Goal: Transaction & Acquisition: Purchase product/service

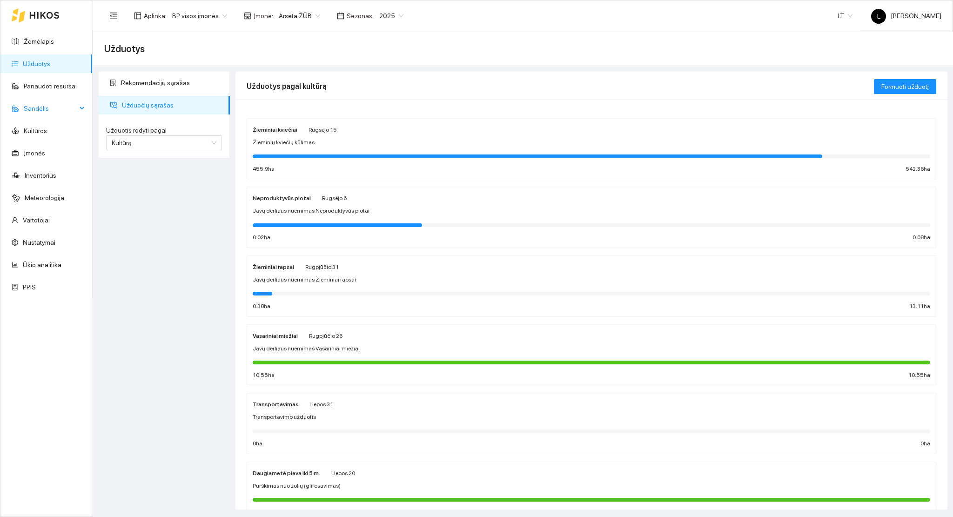
click at [52, 108] on span "Sandėlis" at bounding box center [50, 108] width 53 height 19
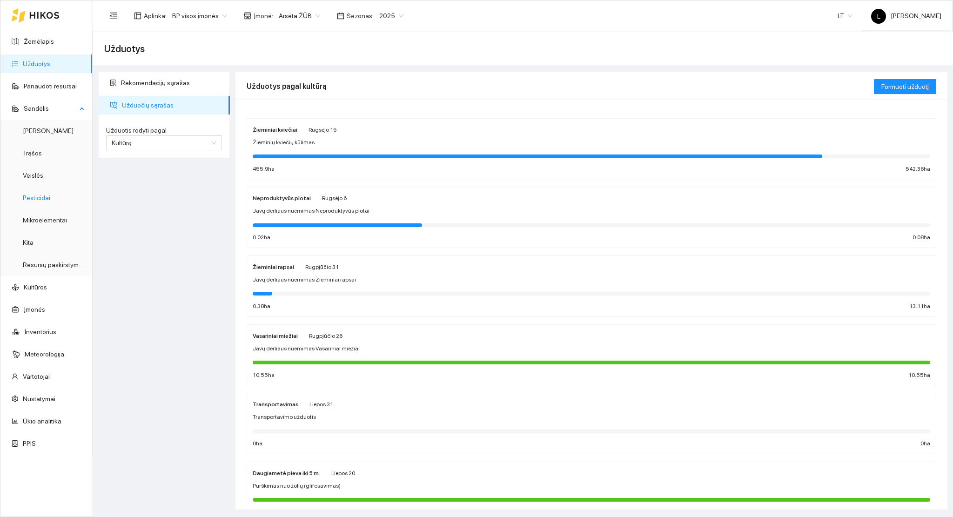
click at [35, 198] on link "Pesticidai" at bounding box center [36, 197] width 27 height 7
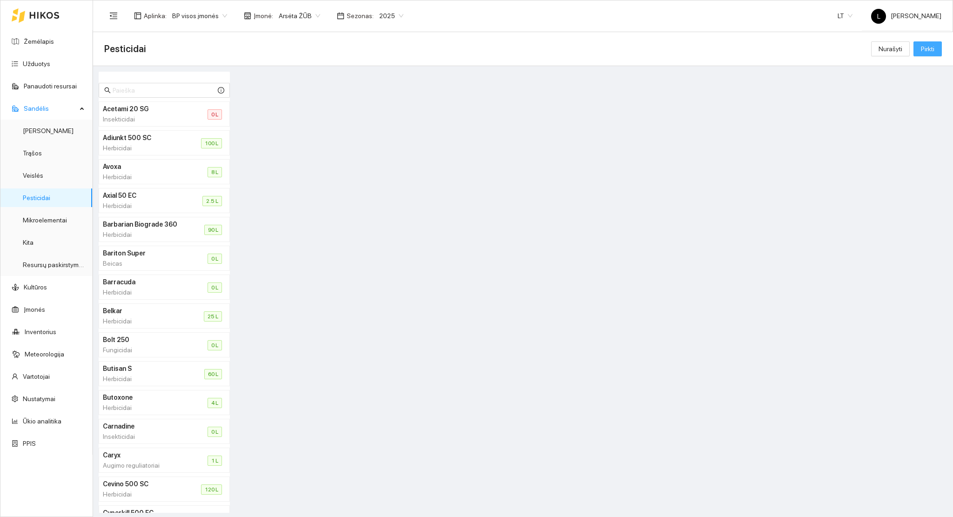
click at [924, 47] on span "Pirkti" at bounding box center [927, 49] width 13 height 10
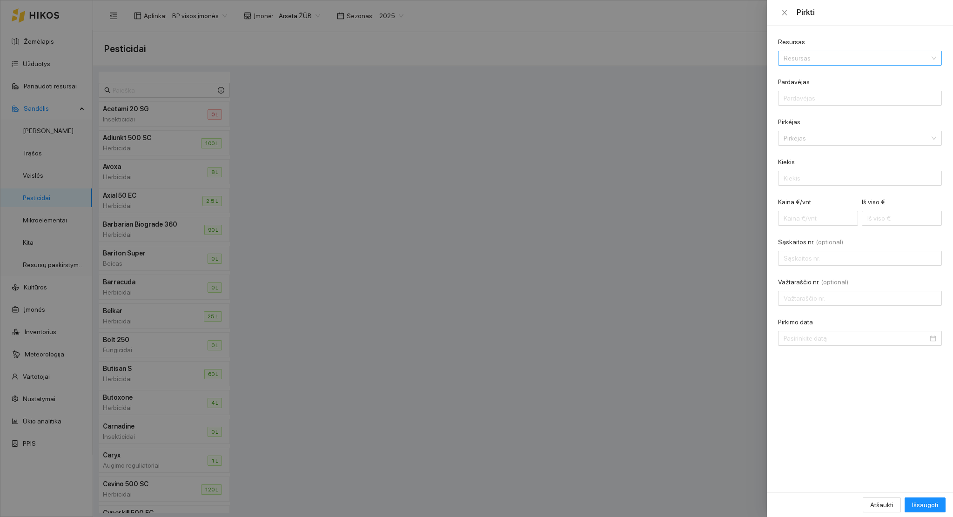
click at [853, 63] on input "Resursas" at bounding box center [857, 58] width 146 height 14
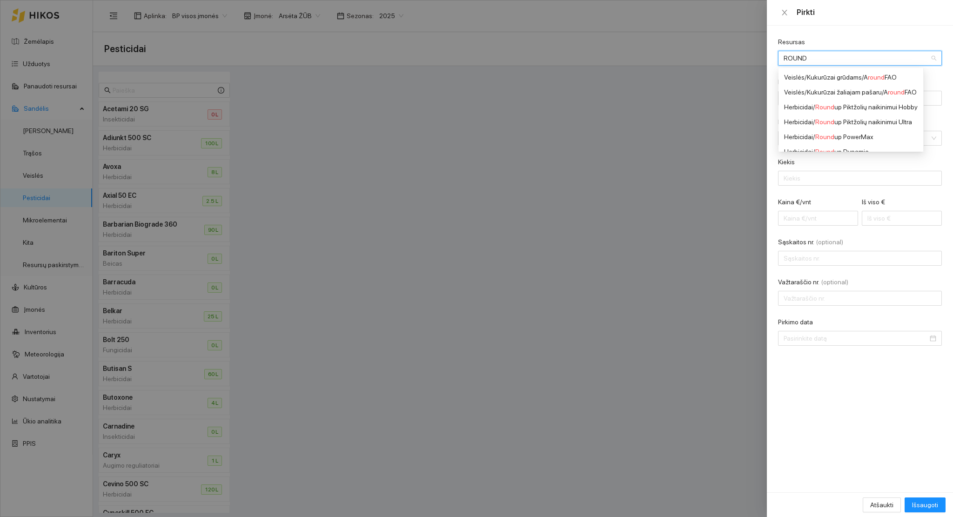
type input "ROUNDU"
click at [842, 110] on div "Herbicidai / Roundu p PowerMax" at bounding box center [851, 107] width 134 height 10
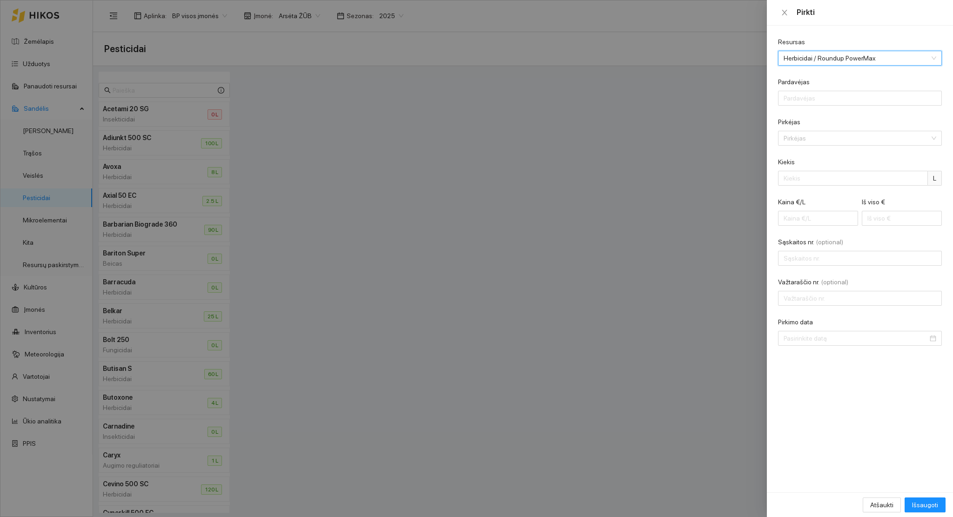
scroll to position [7, 0]
click at [851, 101] on input "Pardavėjas" at bounding box center [860, 98] width 164 height 15
type input "AB "Linas Agro""
click at [824, 151] on form "Resursas Herbicidai / Roundup PowerMax Pardavėjas AB "[PERSON_NAME]" Pirkėjas P…" at bounding box center [860, 191] width 164 height 309
click at [821, 144] on input "Pirkėjas" at bounding box center [857, 138] width 146 height 14
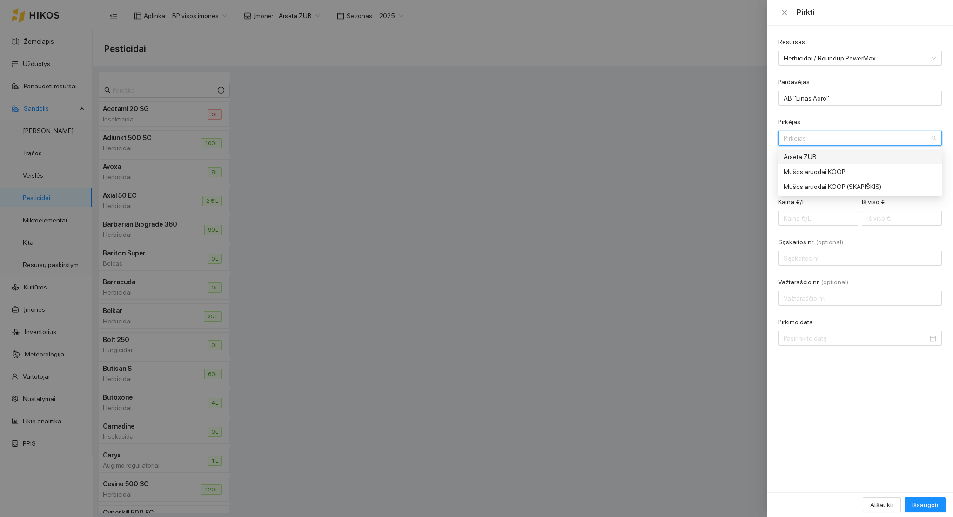
click at [821, 156] on div "Arsėta ŽŪB" at bounding box center [854, 157] width 140 height 10
click at [813, 179] on input "Kiekis" at bounding box center [853, 178] width 150 height 15
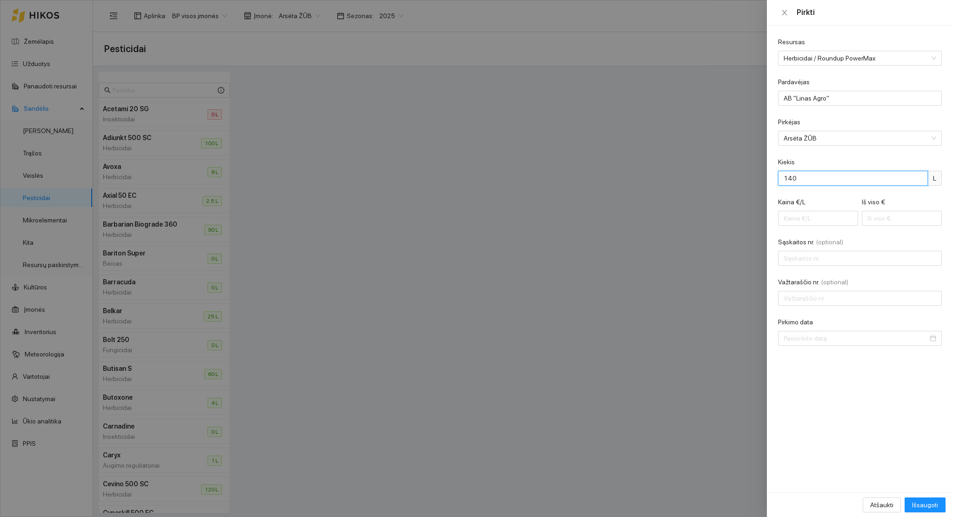
type input "140"
type input "0.01"
type input "1"
type input "0.12"
type input "17"
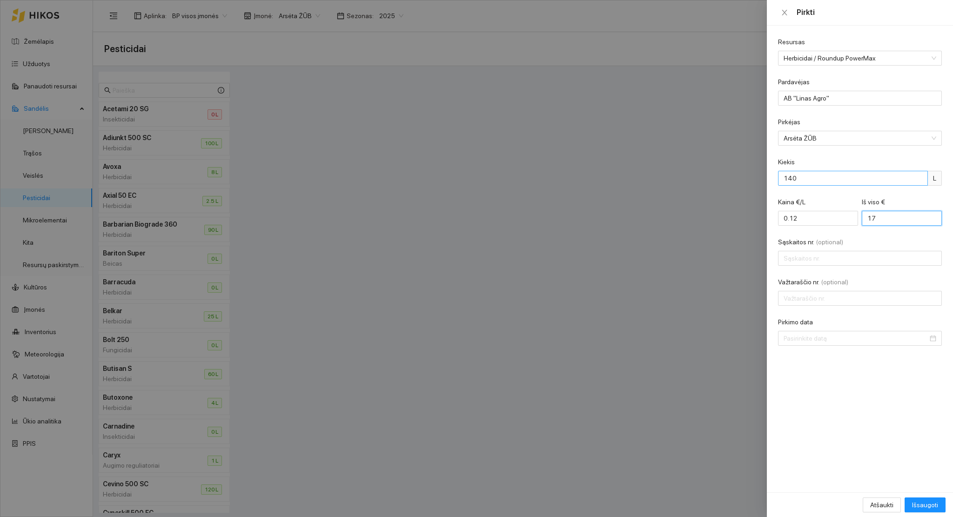
type input "1.28"
type input "179"
type input "12.80"
type input "1792"
type input "LAC0103077"
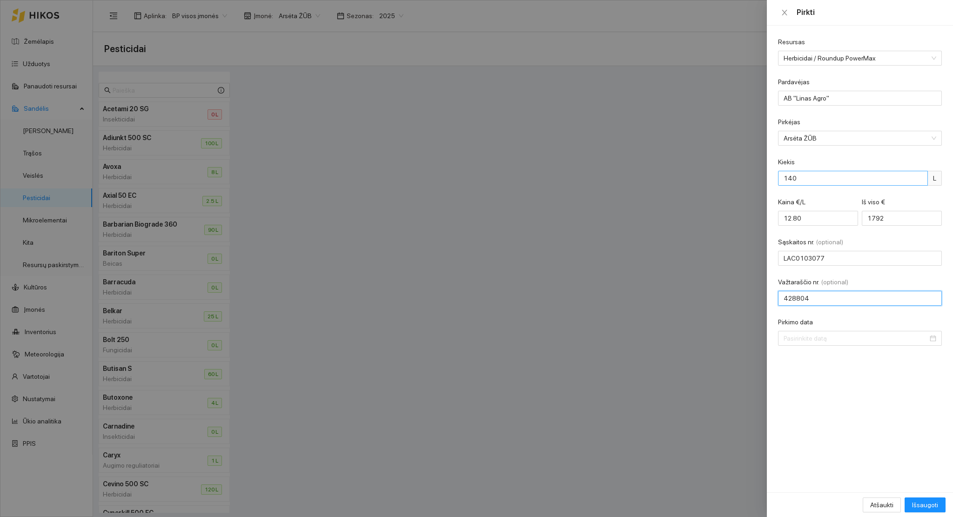
type input "428804"
click at [835, 344] on div at bounding box center [860, 338] width 164 height 15
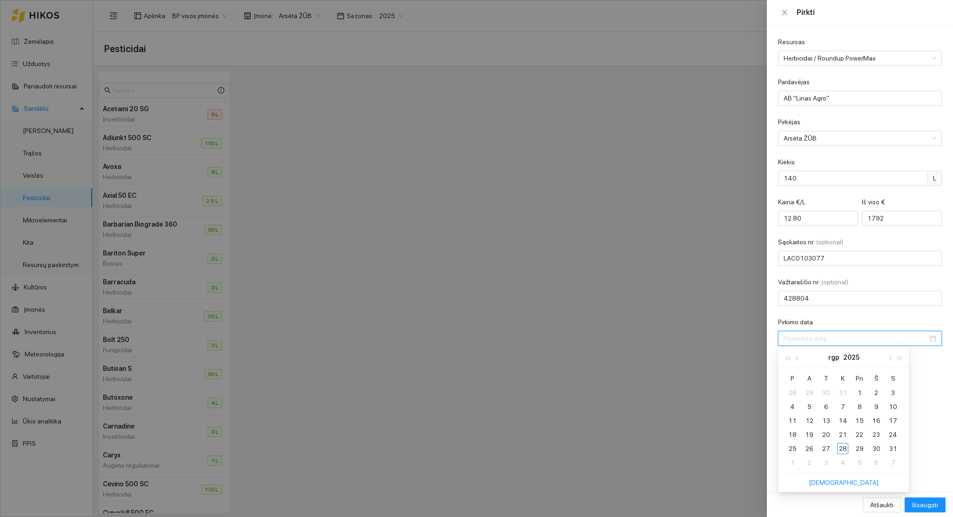
click at [834, 342] on input "Pirkimo data" at bounding box center [856, 338] width 144 height 10
type input "[DATE]"
click at [793, 448] on div "25" at bounding box center [792, 448] width 11 height 11
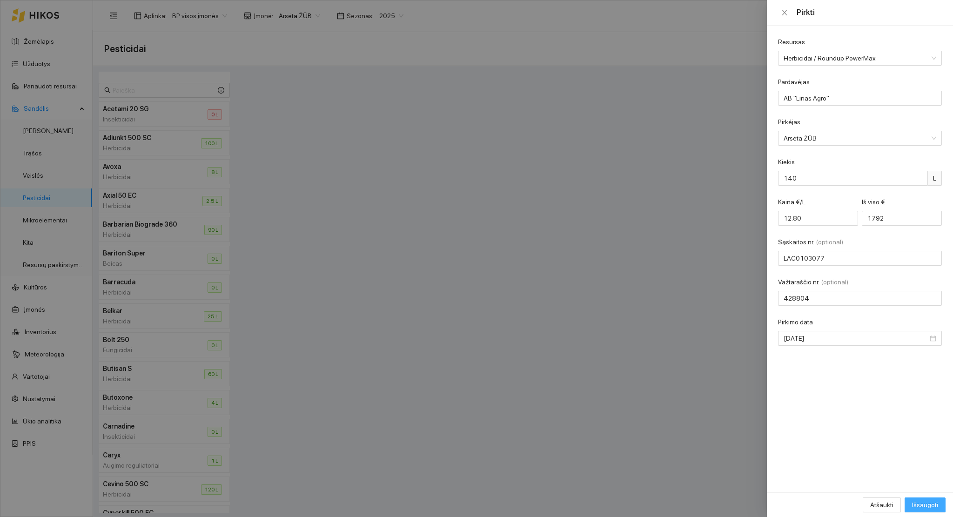
click at [929, 503] on span "Išsaugoti" at bounding box center [925, 505] width 26 height 10
